Goal: Task Accomplishment & Management: Manage account settings

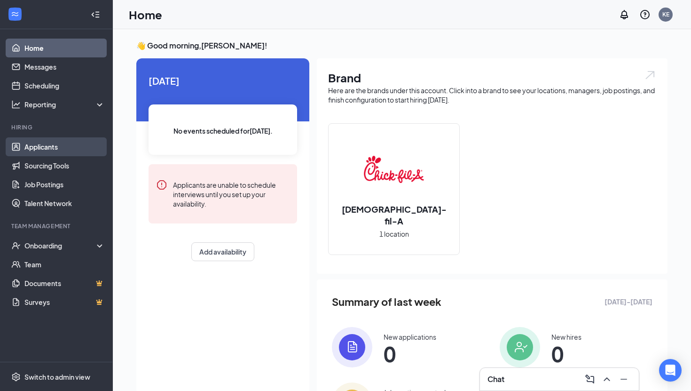
click at [46, 148] on link "Applicants" at bounding box center [64, 146] width 80 height 19
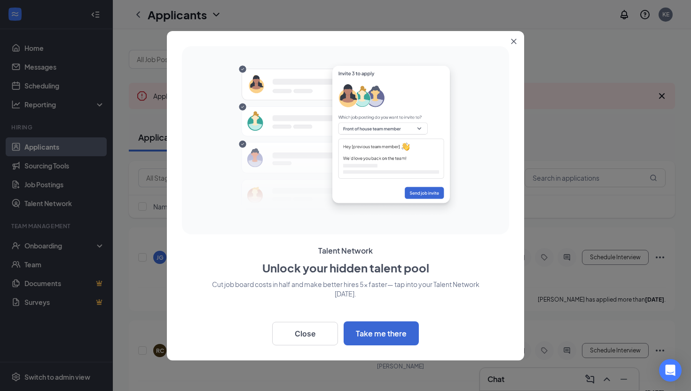
click at [514, 40] on icon "Close" at bounding box center [513, 41] width 5 height 5
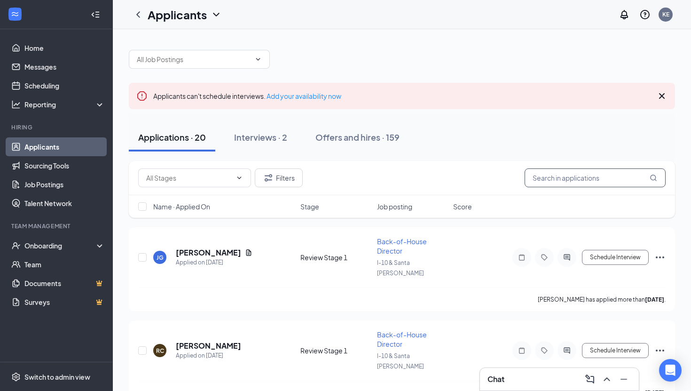
click at [543, 178] on input "text" at bounding box center [595, 177] width 141 height 19
type input "Sarai"
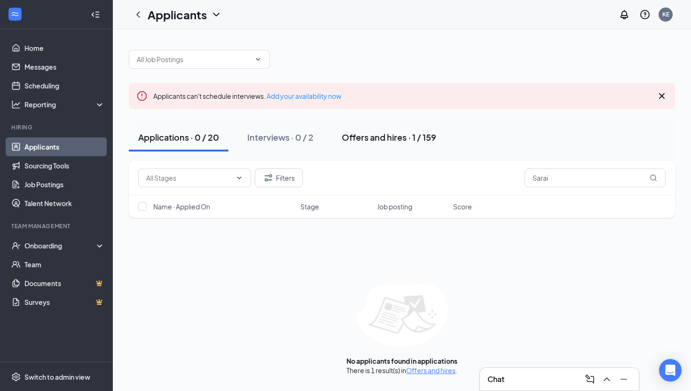
click at [408, 142] on div "Offers and hires · 1 / 159" at bounding box center [389, 137] width 94 height 12
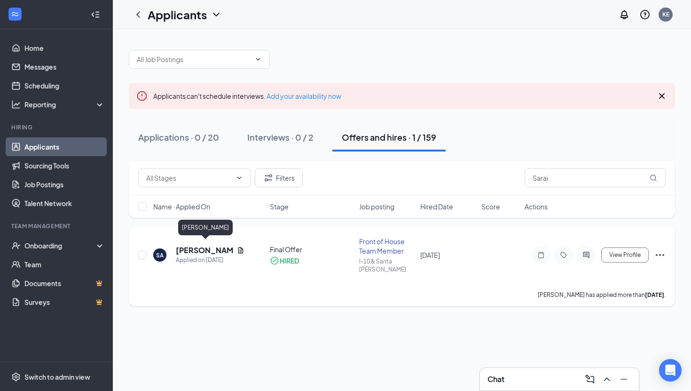
click at [200, 247] on h5 "[PERSON_NAME]" at bounding box center [204, 250] width 57 height 10
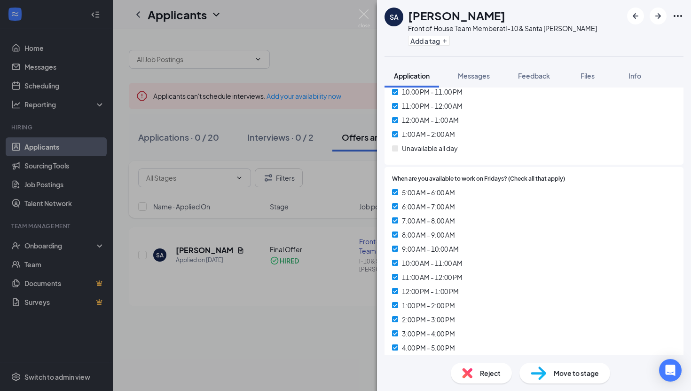
scroll to position [3439, 0]
